Goal: Task Accomplishment & Management: Use online tool/utility

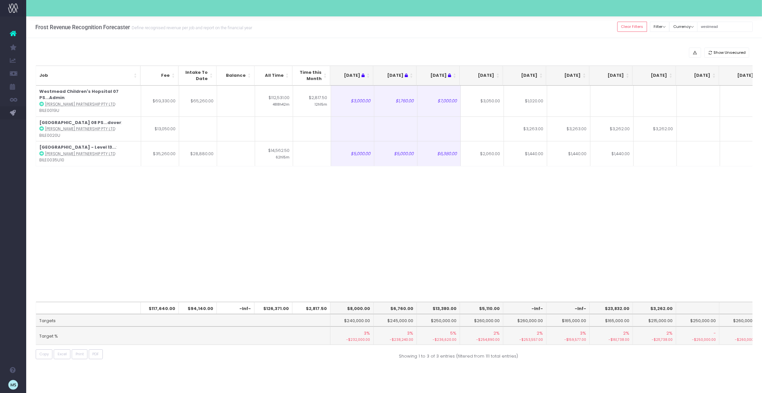
click at [332, 202] on div "Job Fee Intake To Date Balance All Time Time this Month [DATE] Aug [DATE] Oct […" at bounding box center [395, 194] width 718 height 216
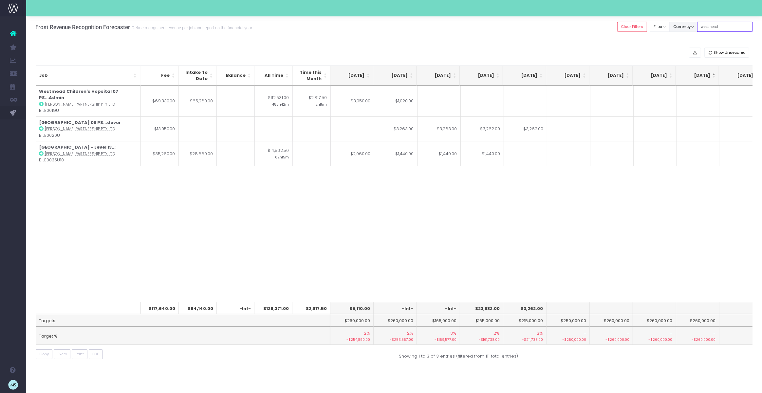
drag, startPoint x: 735, startPoint y: 29, endPoint x: 695, endPoint y: 25, distance: 40.8
click at [695, 25] on div "Clear Filters Filter By Account Manager All [PERSON_NAME] inezritchie [PERSON_N…" at bounding box center [686, 26] width 136 height 13
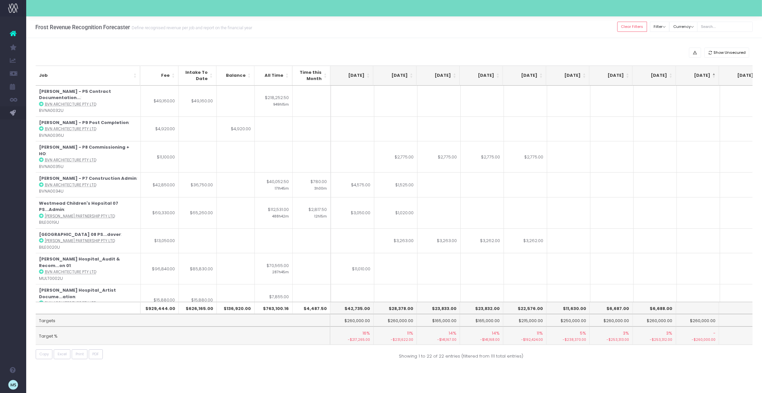
click at [378, 44] on div "Show Unsecured Job Fee Intake To Date Balance All Time Time this Month [DATE] A…" at bounding box center [394, 205] width 736 height 334
click at [351, 50] on div "Show Unsecured" at bounding box center [395, 53] width 718 height 10
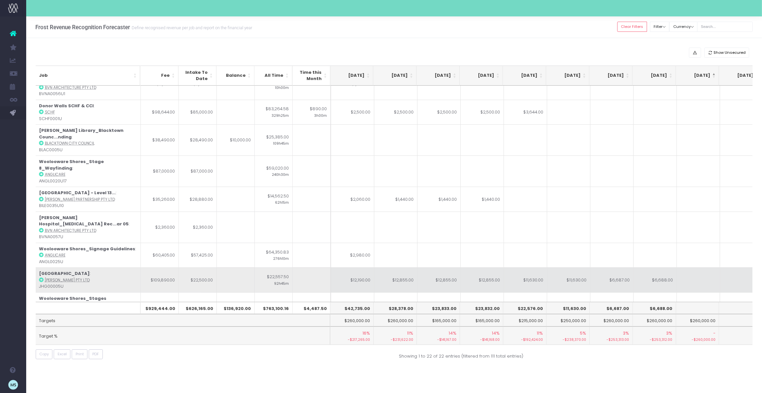
scroll to position [256, 130]
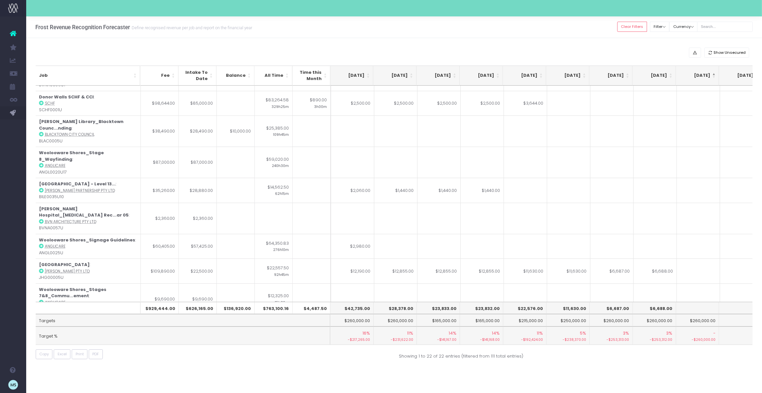
click at [353, 40] on div "Show Unsecured Job Fee Intake To Date Balance All Time Time this Month [DATE] A…" at bounding box center [394, 205] width 736 height 334
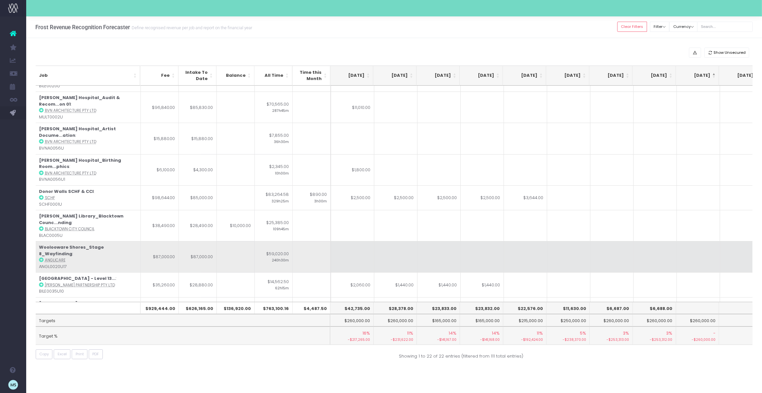
scroll to position [163, 130]
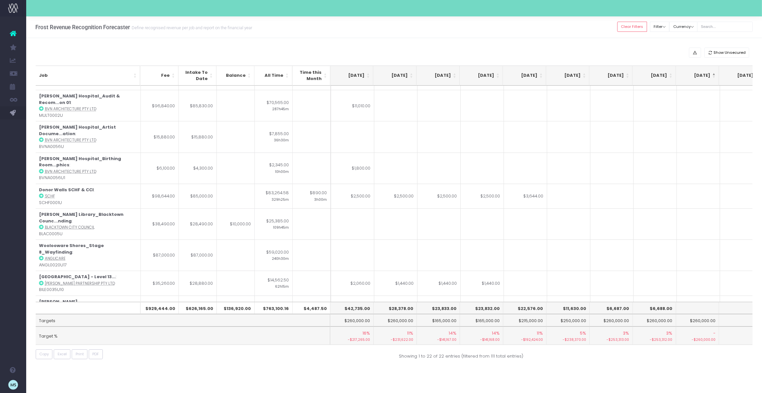
click at [431, 44] on div "Show Unsecured Job Fee Intake To Date Balance All Time Time this Month [DATE] A…" at bounding box center [394, 205] width 736 height 334
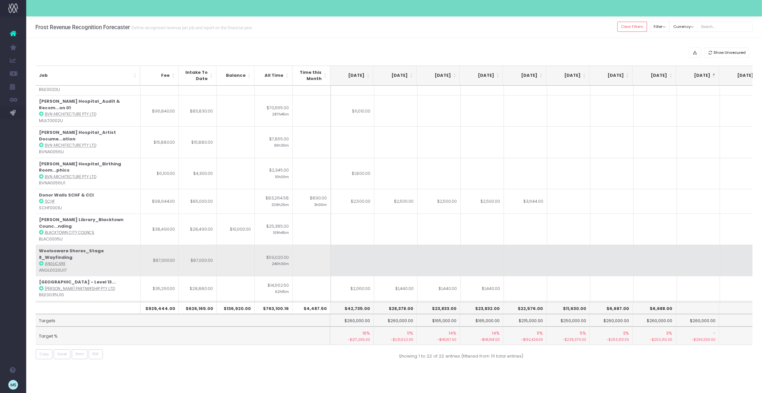
scroll to position [157, 130]
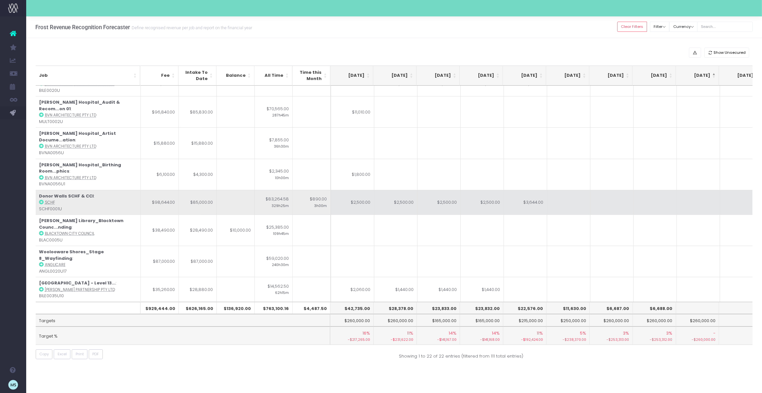
click at [363, 190] on td "$2,500.00" at bounding box center [352, 202] width 43 height 25
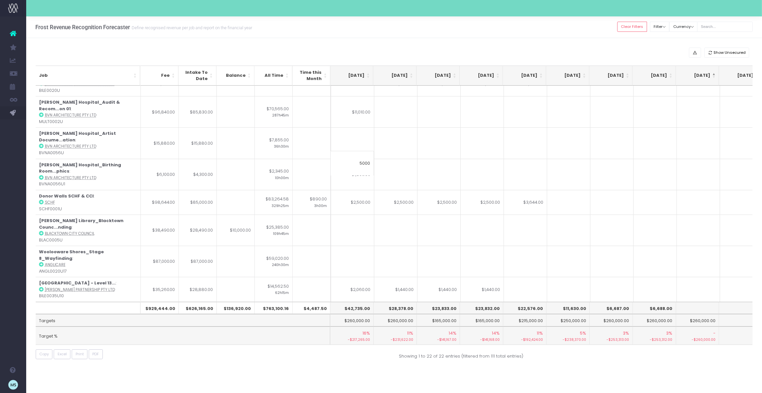
type input "5000"
click at [538, 214] on td at bounding box center [525, 229] width 43 height 31
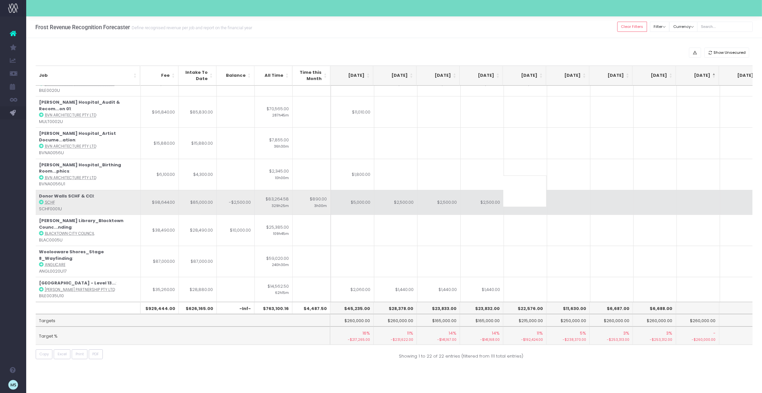
click at [493, 190] on td "$2,500.00" at bounding box center [482, 202] width 43 height 25
type input "$2,500.00"
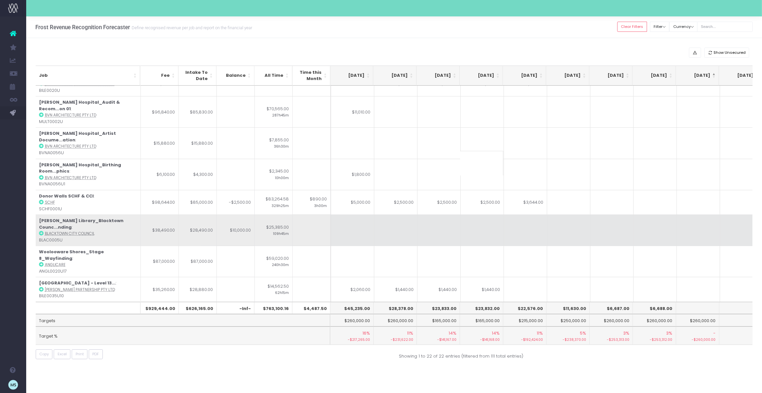
click at [605, 214] on td at bounding box center [612, 229] width 43 height 31
click at [434, 214] on td at bounding box center [439, 229] width 43 height 31
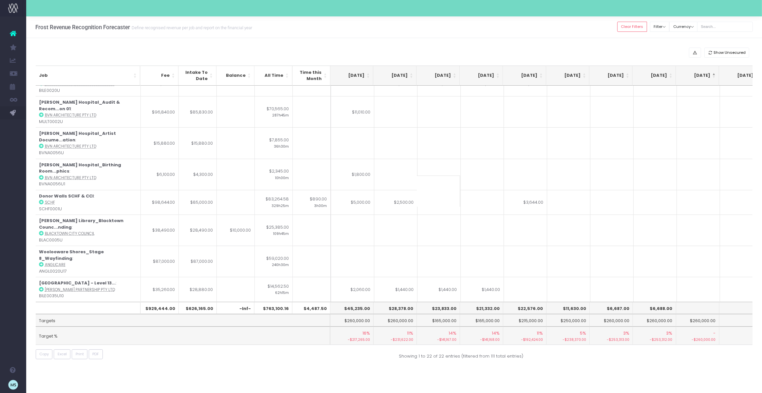
click at [437, 32] on div "Frost Revenue Recognition Forecaster Define recognised revenue per job and repo…" at bounding box center [394, 27] width 736 height 22
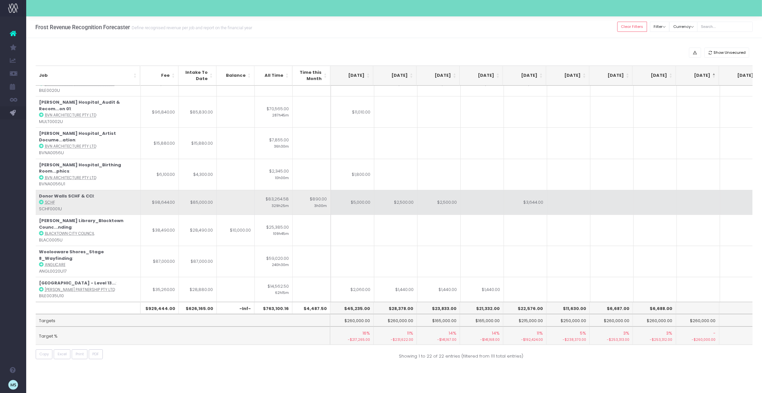
click at [356, 190] on td "$5,000.00" at bounding box center [352, 202] width 43 height 25
type input "$5,000.00"
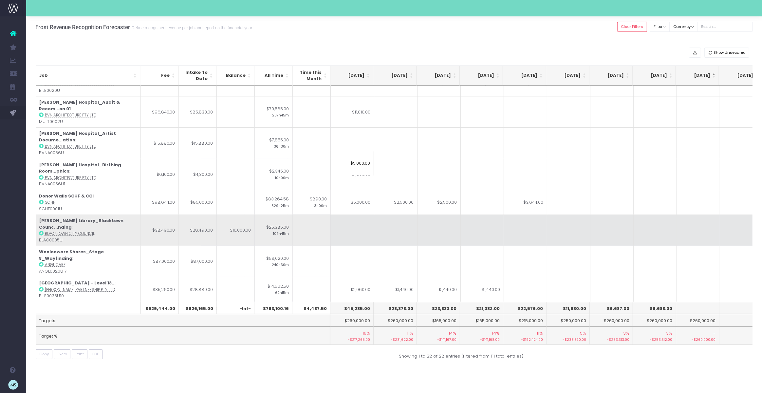
click at [431, 214] on td at bounding box center [439, 229] width 43 height 31
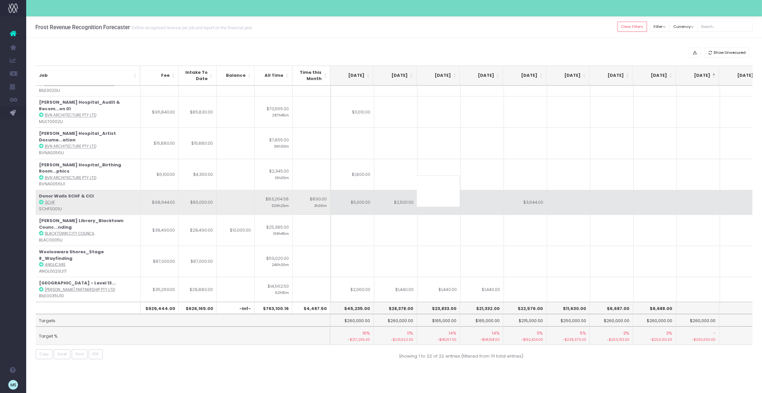
click at [400, 190] on td "$2,500.00" at bounding box center [395, 202] width 43 height 25
click at [448, 190] on td "$2,500.00" at bounding box center [439, 202] width 43 height 25
type input "1000"
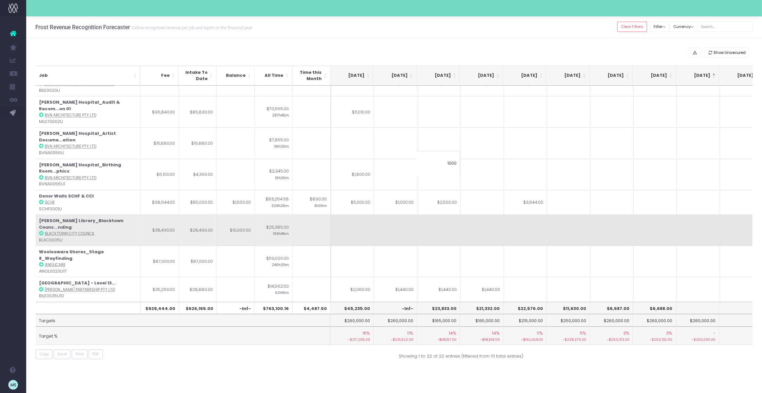
drag, startPoint x: 553, startPoint y: 173, endPoint x: 534, endPoint y: 178, distance: 19.3
click at [552, 190] on td at bounding box center [568, 202] width 43 height 25
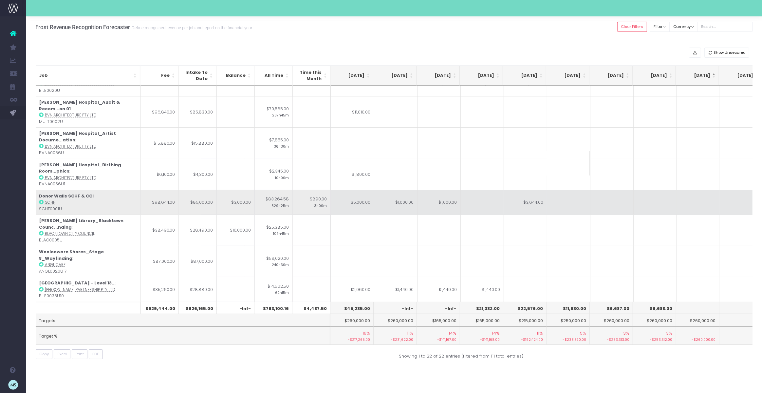
click at [472, 190] on td at bounding box center [482, 202] width 43 height 25
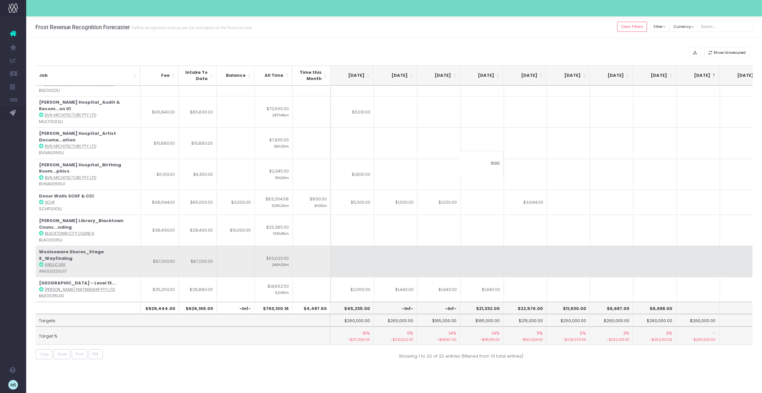
type input "1000"
click at [592, 245] on td at bounding box center [612, 260] width 43 height 31
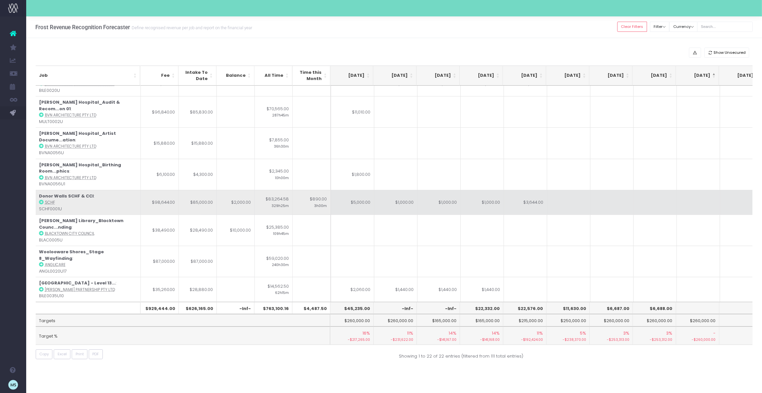
click at [361, 190] on td "$5,000.00" at bounding box center [352, 202] width 43 height 25
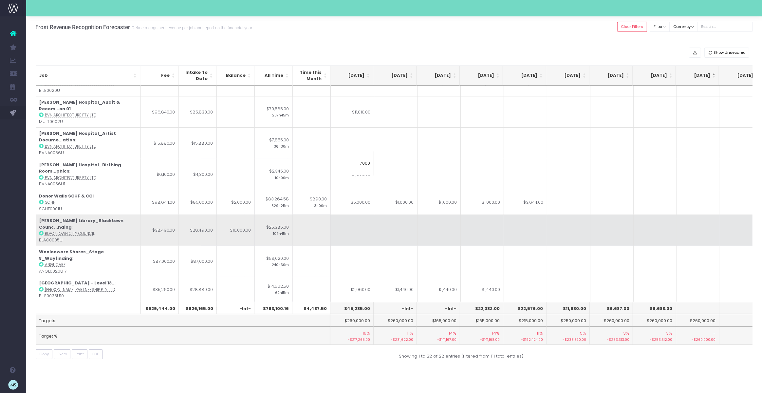
type input "7000"
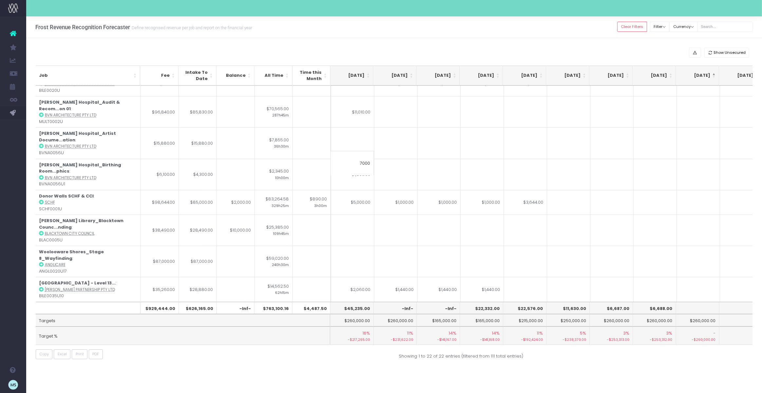
click at [514, 214] on td at bounding box center [525, 229] width 43 height 31
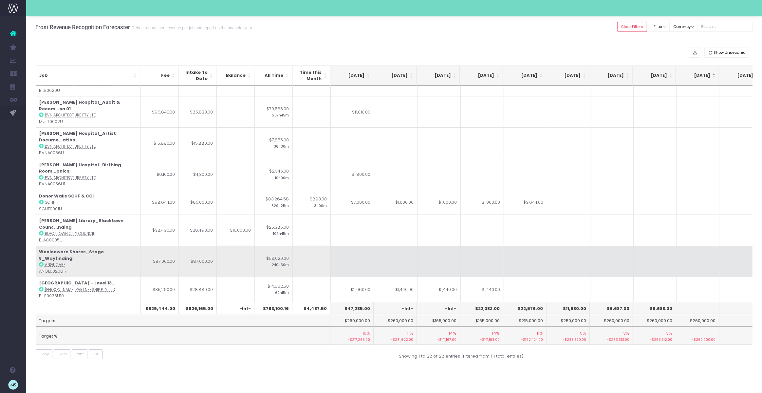
click at [609, 245] on td at bounding box center [612, 260] width 43 height 31
